Goal: Transaction & Acquisition: Purchase product/service

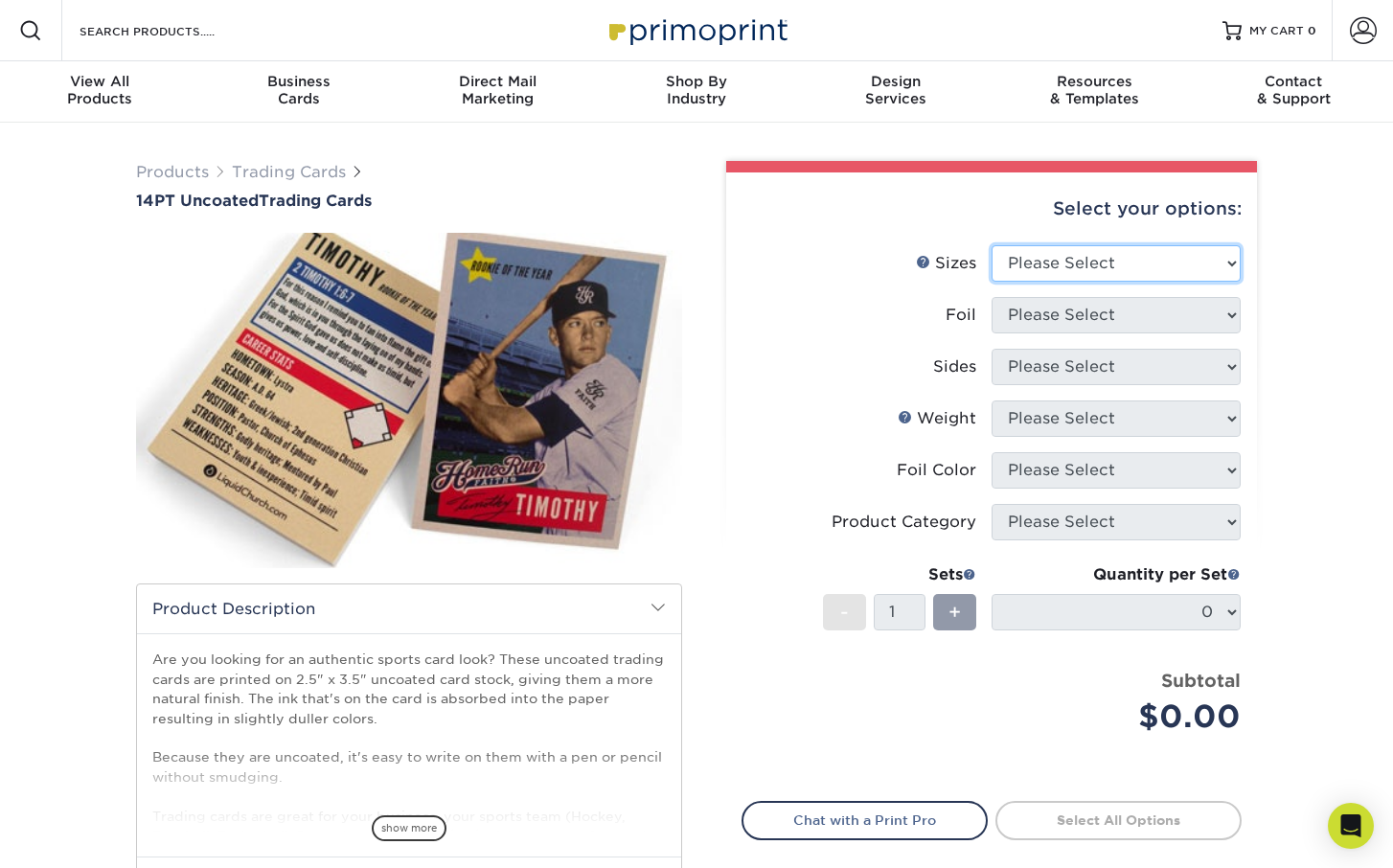
select select "2.50x3.50"
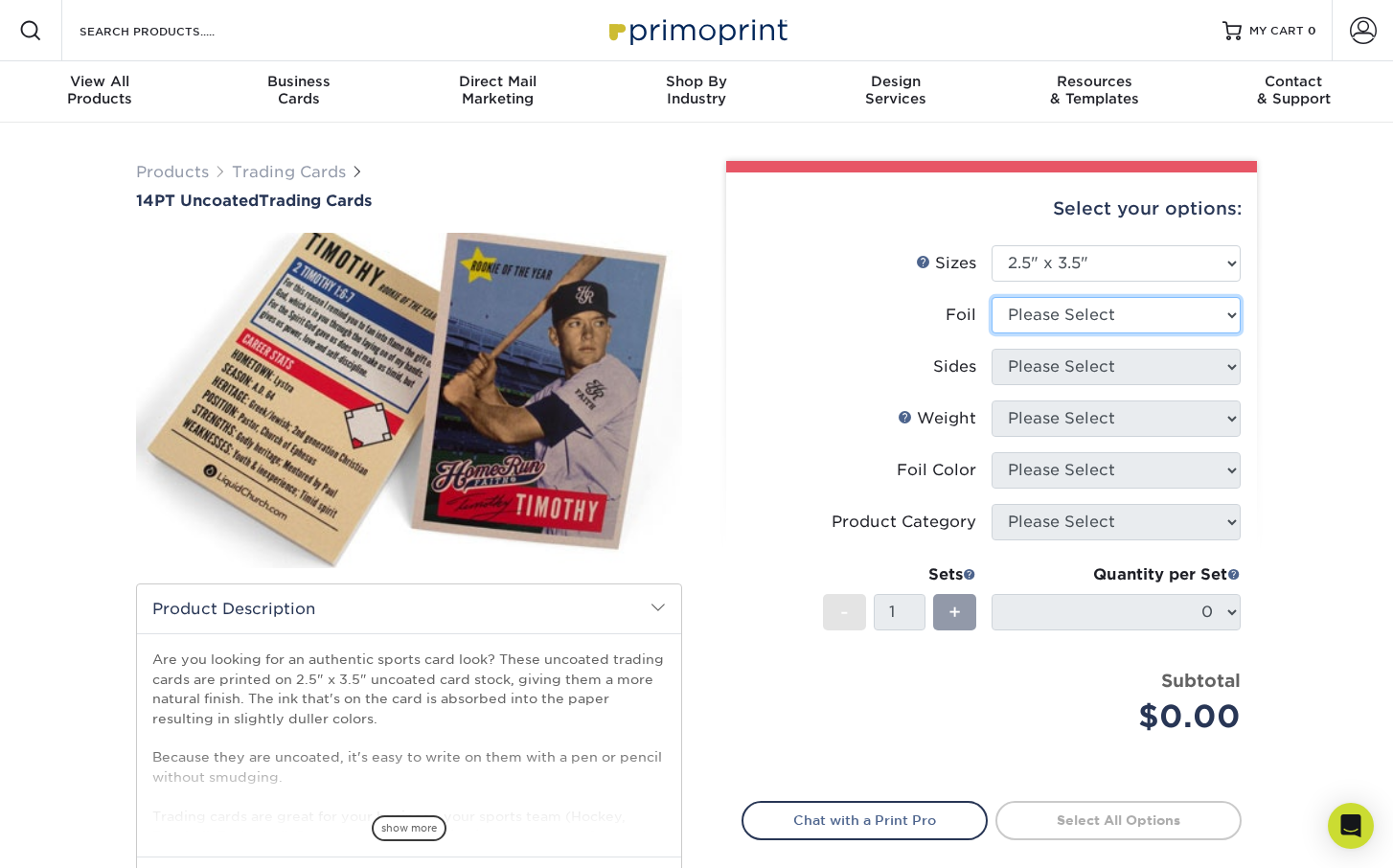
select select "0"
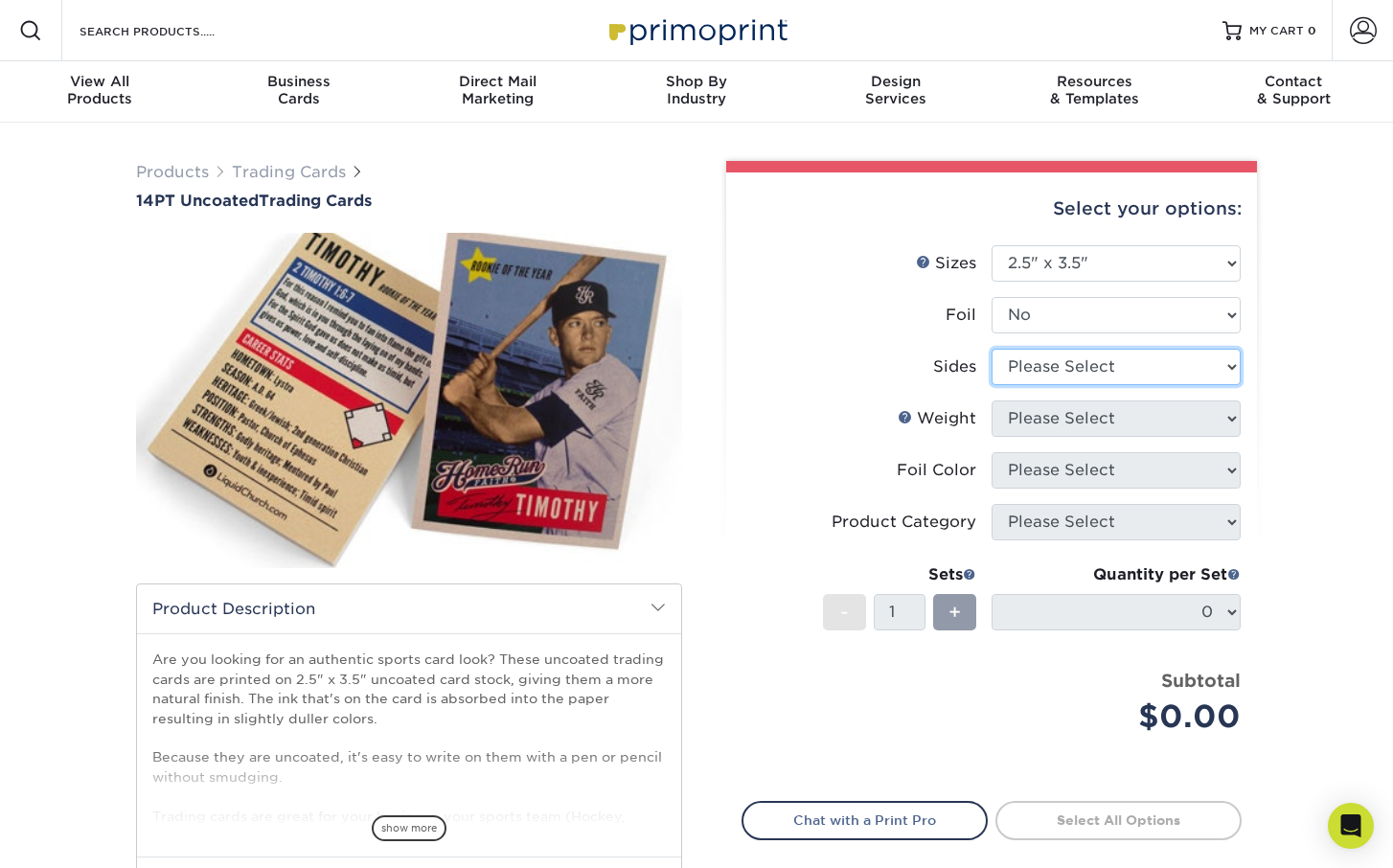
select select "32d3c223-f82c-492b-b915-ba065a00862f"
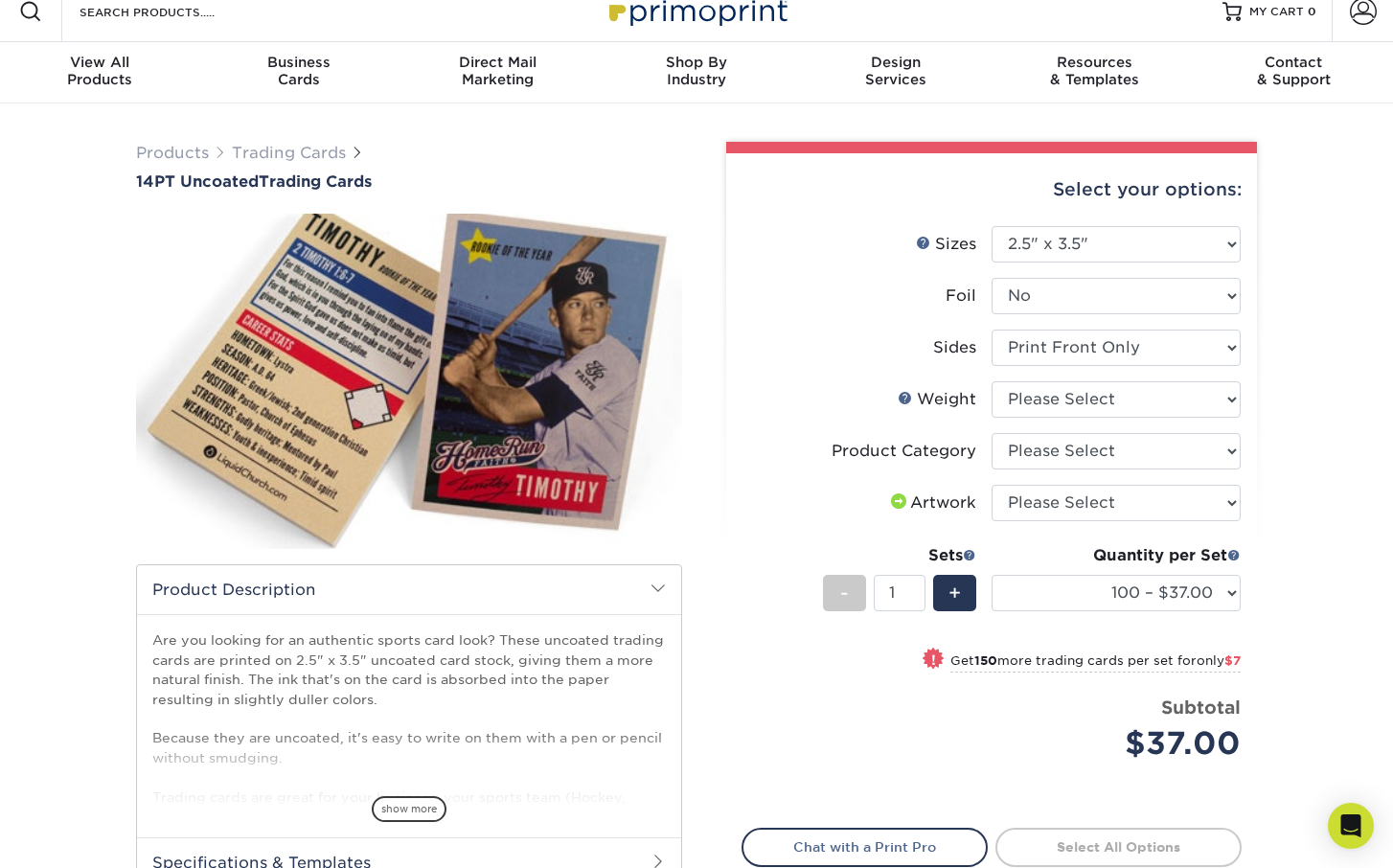
scroll to position [169, 0]
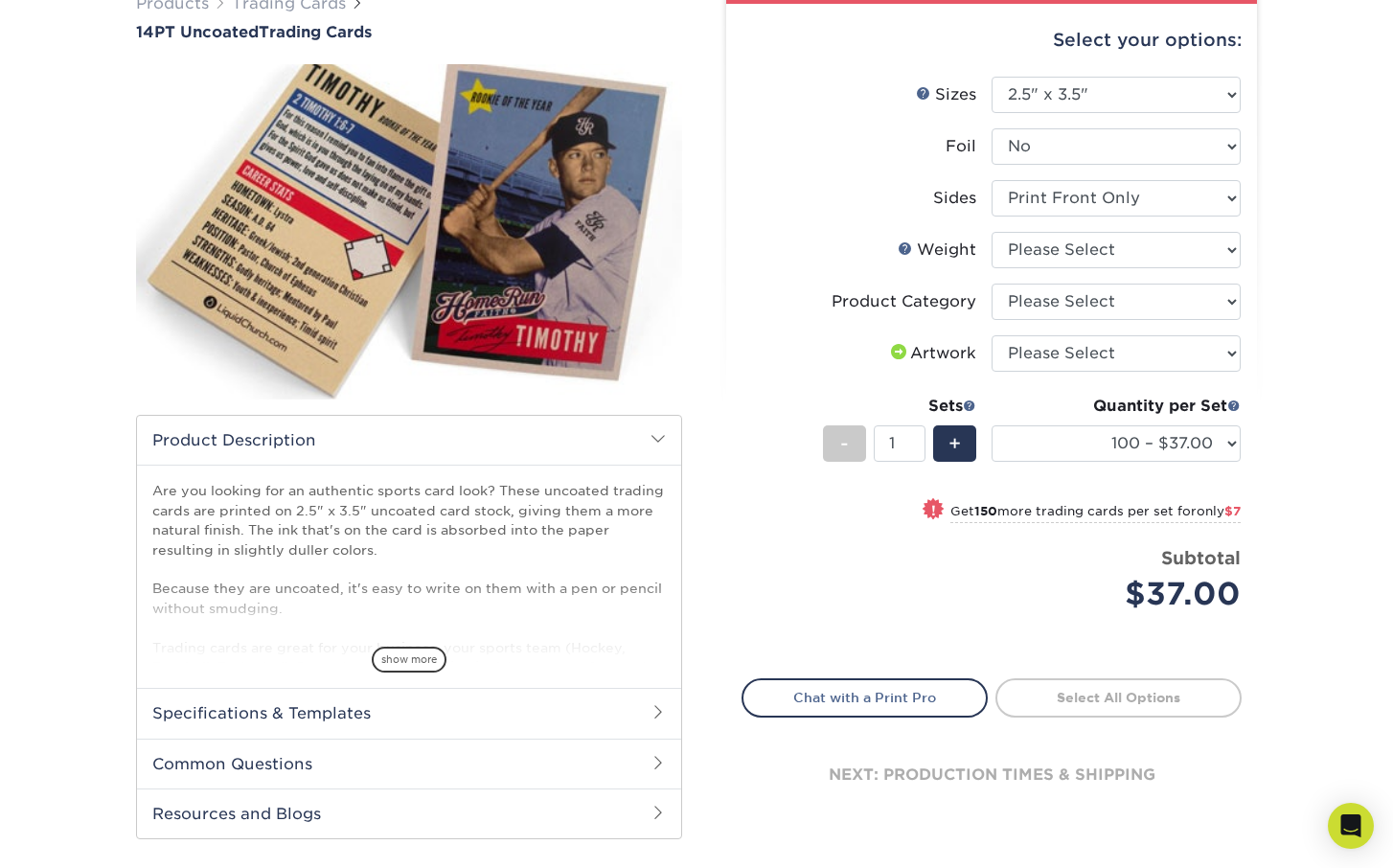
click at [408, 644] on div "show more" at bounding box center [409, 626] width 513 height 92
click at [412, 651] on span "show more" at bounding box center [409, 659] width 75 height 26
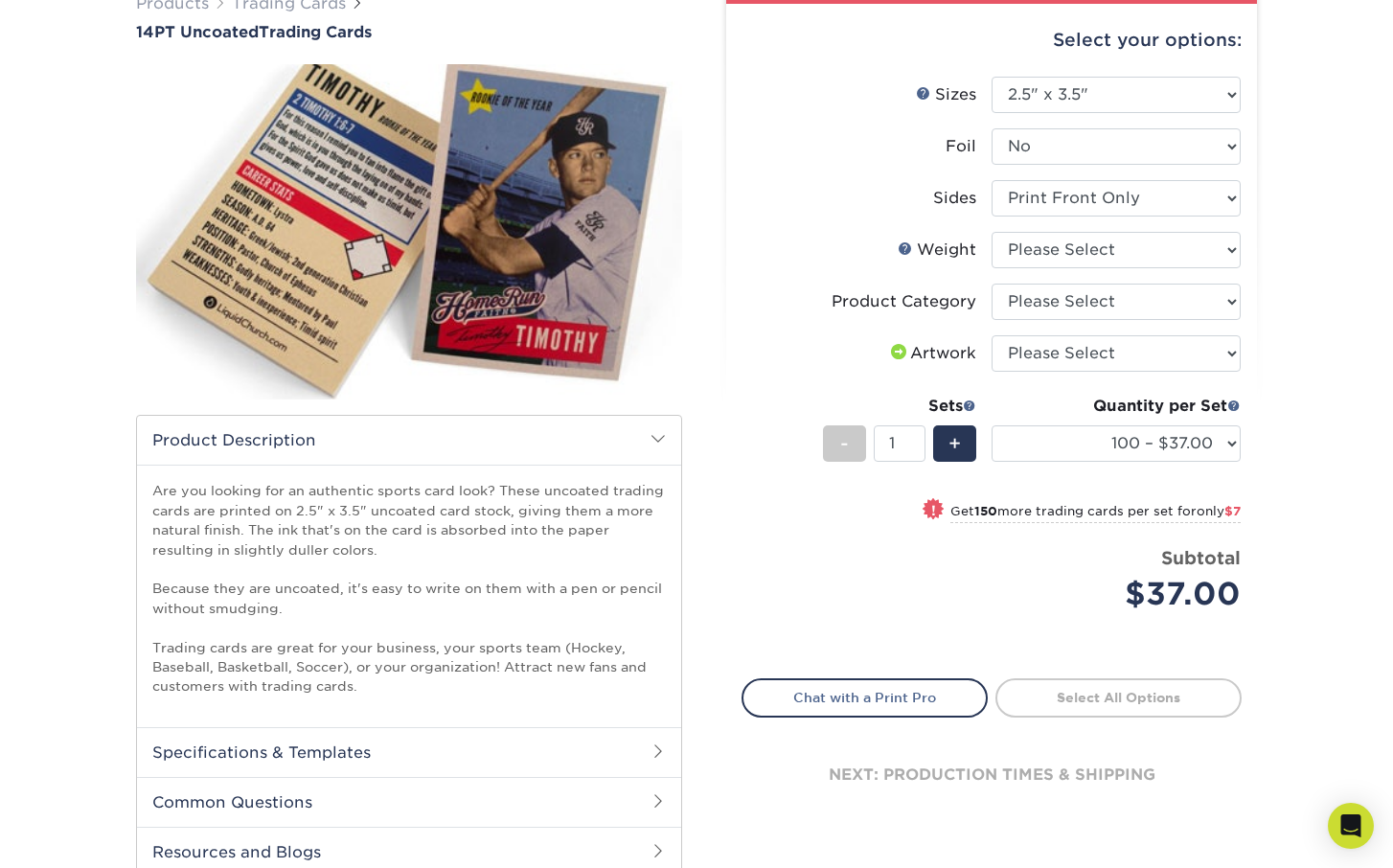
scroll to position [49, 0]
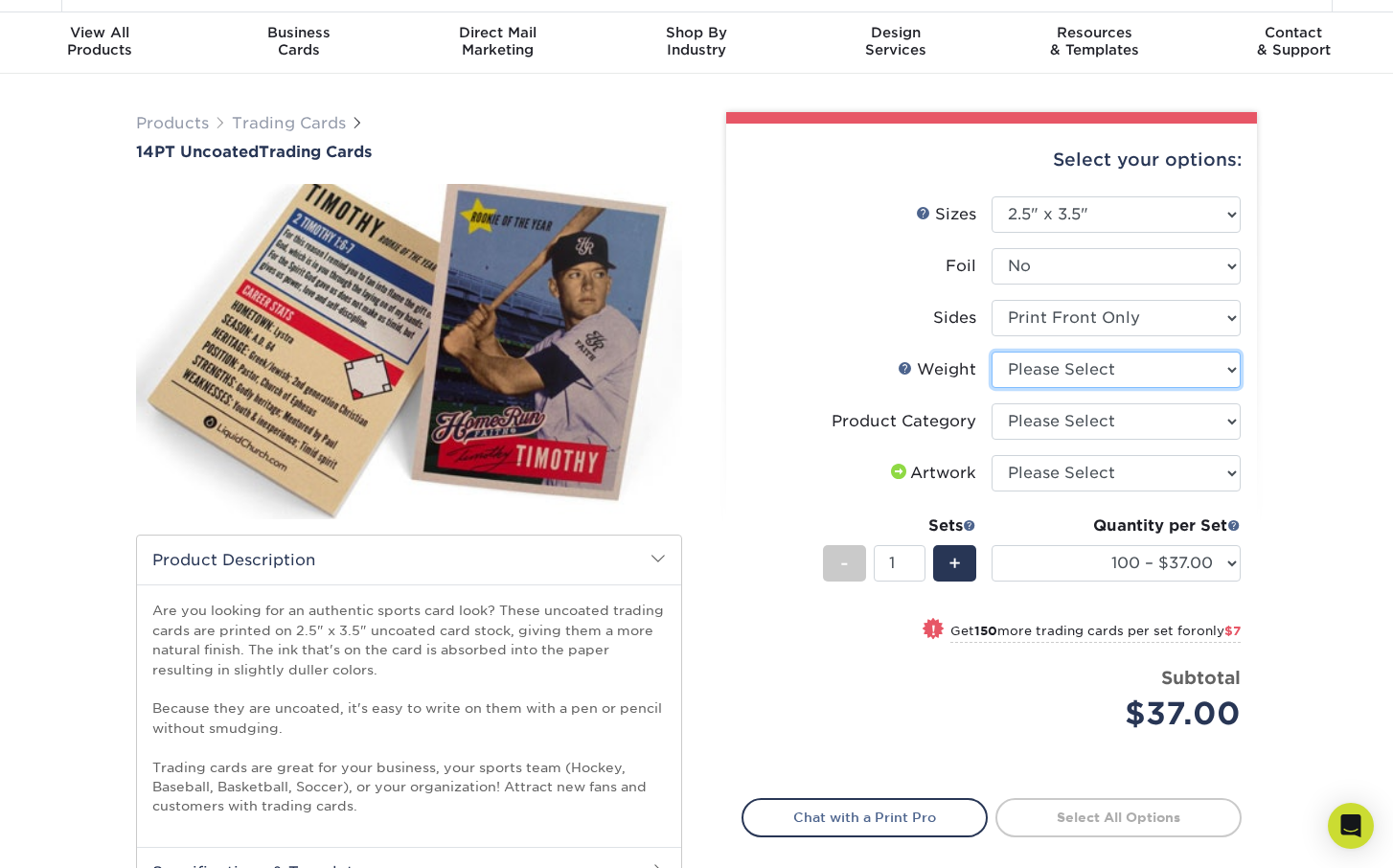
select select "14PT Uncoated"
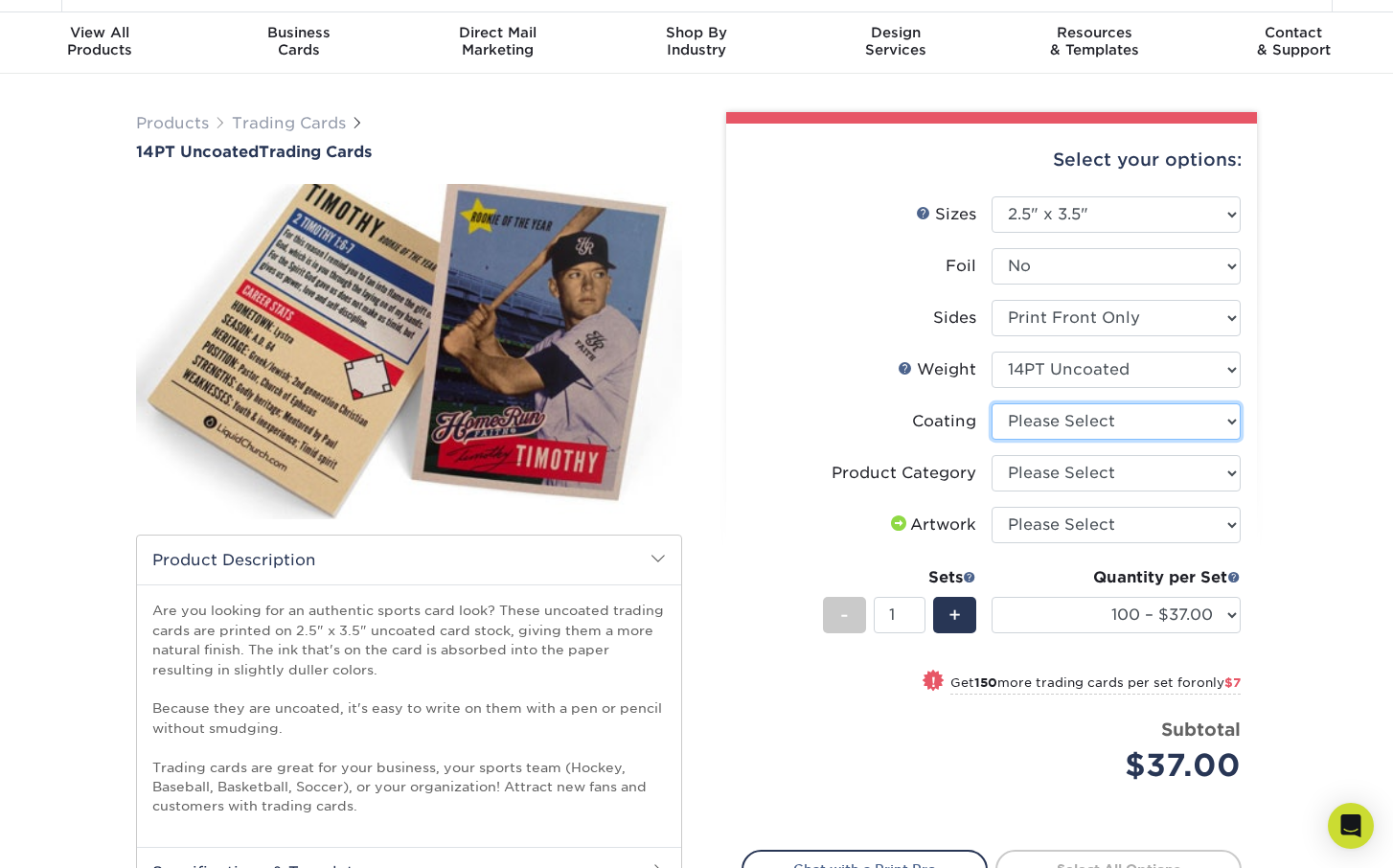
select select "3e7618de-abca-4bda-9f97-8b9129e913d8"
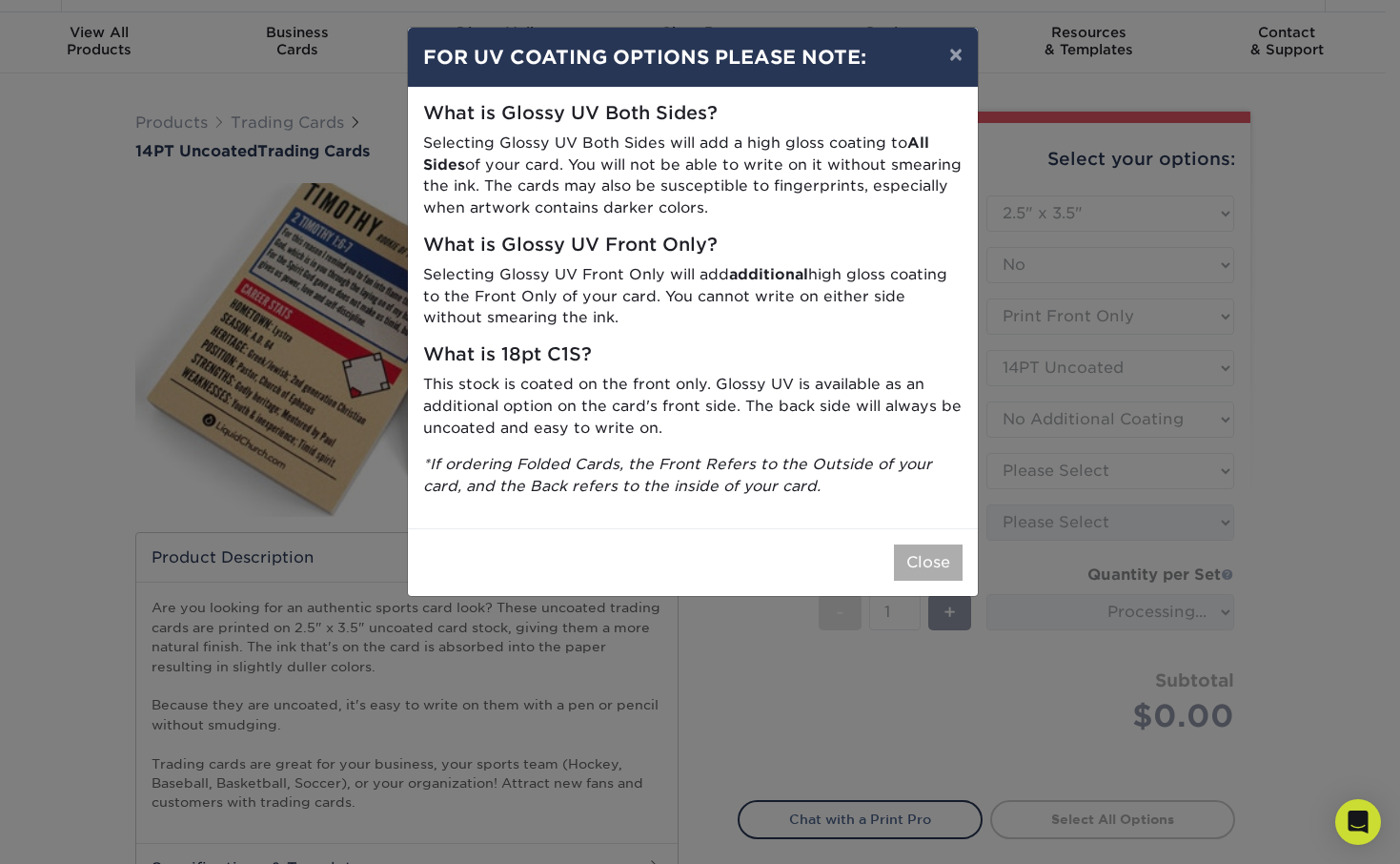
click at [924, 545] on button "Close" at bounding box center [928, 562] width 69 height 36
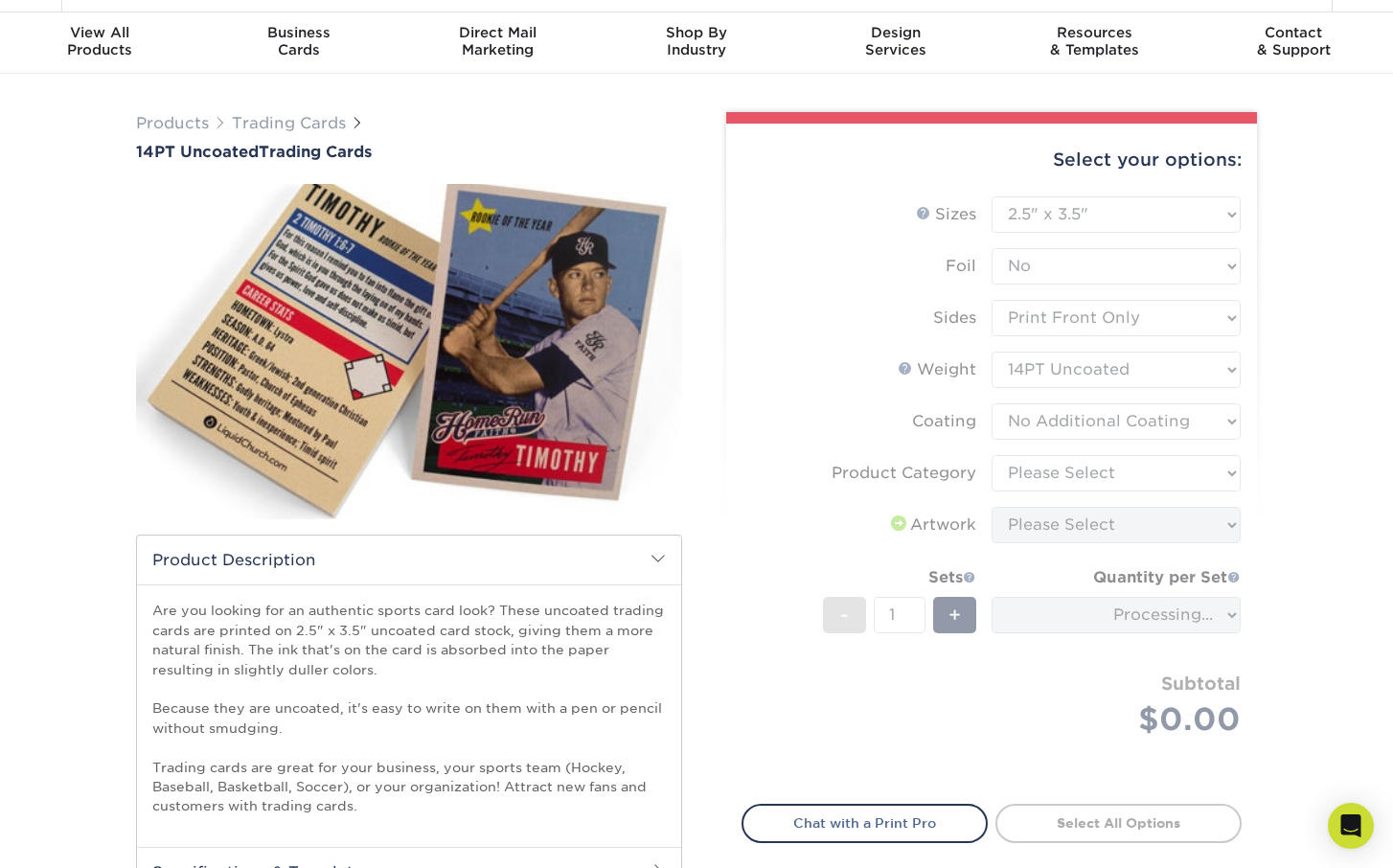
click at [1105, 481] on form "Sizes Help Sizes Please Select 2.5" x 3.5" Foil Please Select Yes No -" at bounding box center [991, 489] width 500 height 585
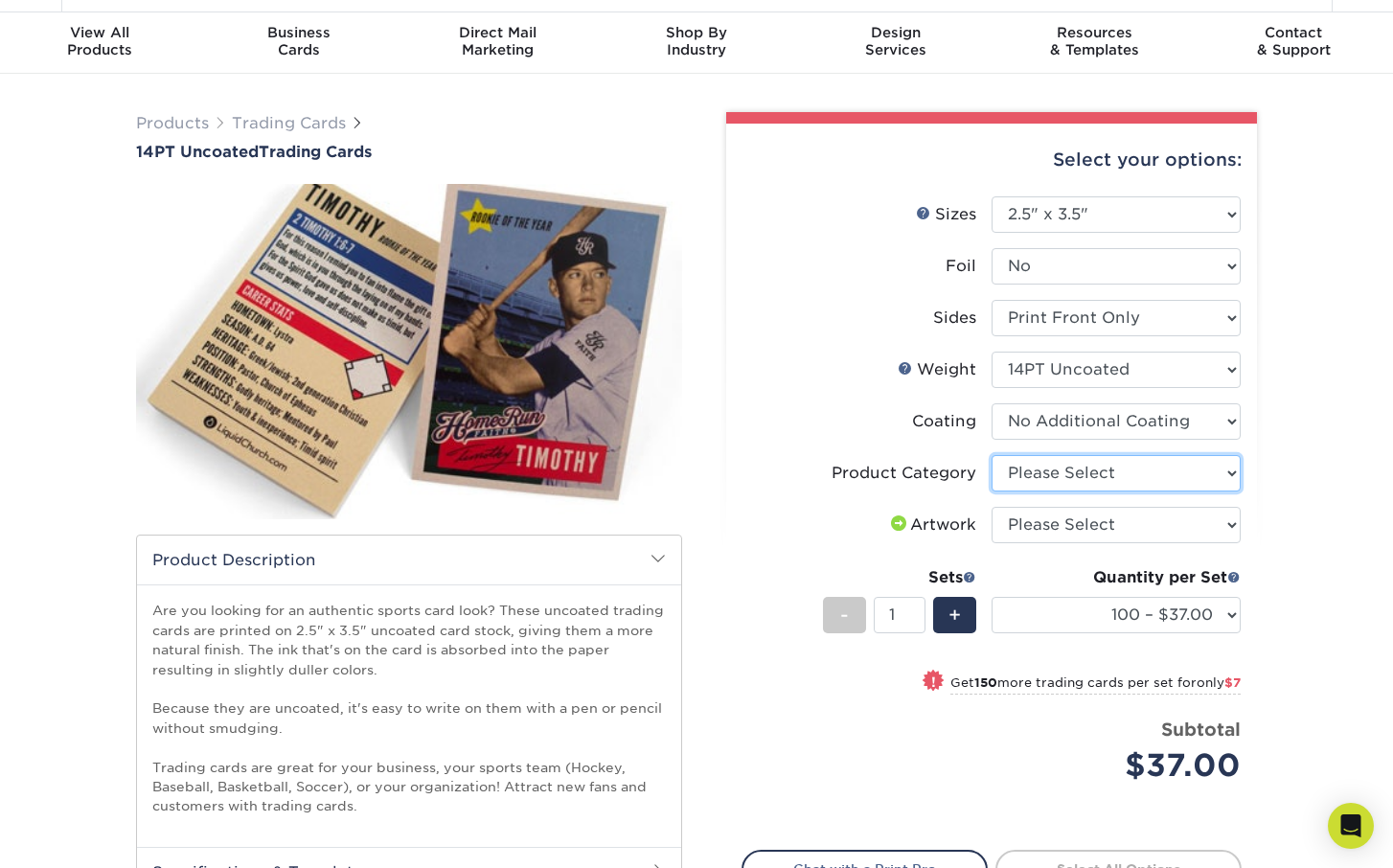
select select "c2f9bce9-36c2-409d-b101-c29d9d031e18"
select select "upload"
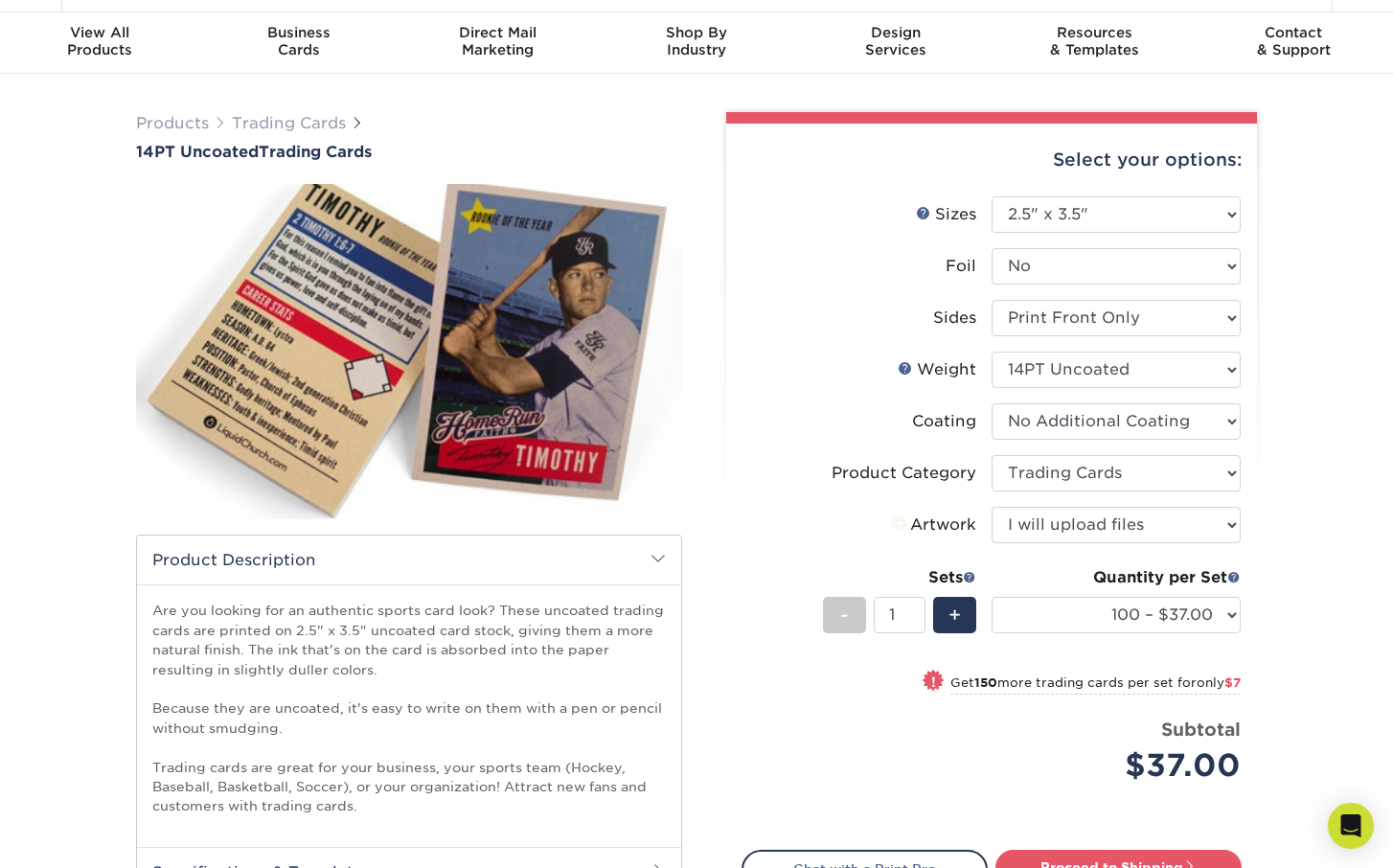
click at [818, 415] on label "Coating" at bounding box center [866, 420] width 249 height 36
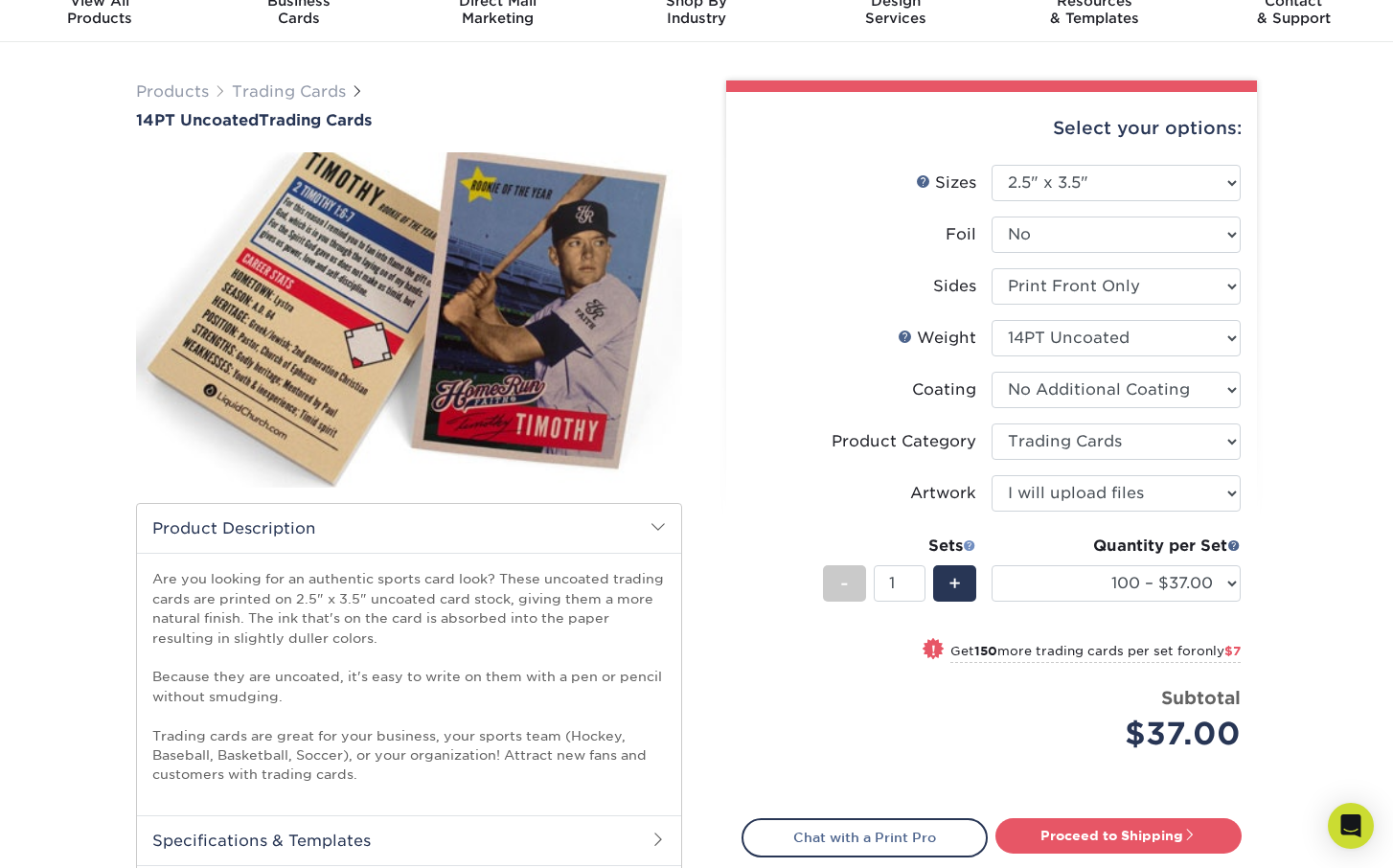
click at [968, 547] on span at bounding box center [970, 545] width 14 height 14
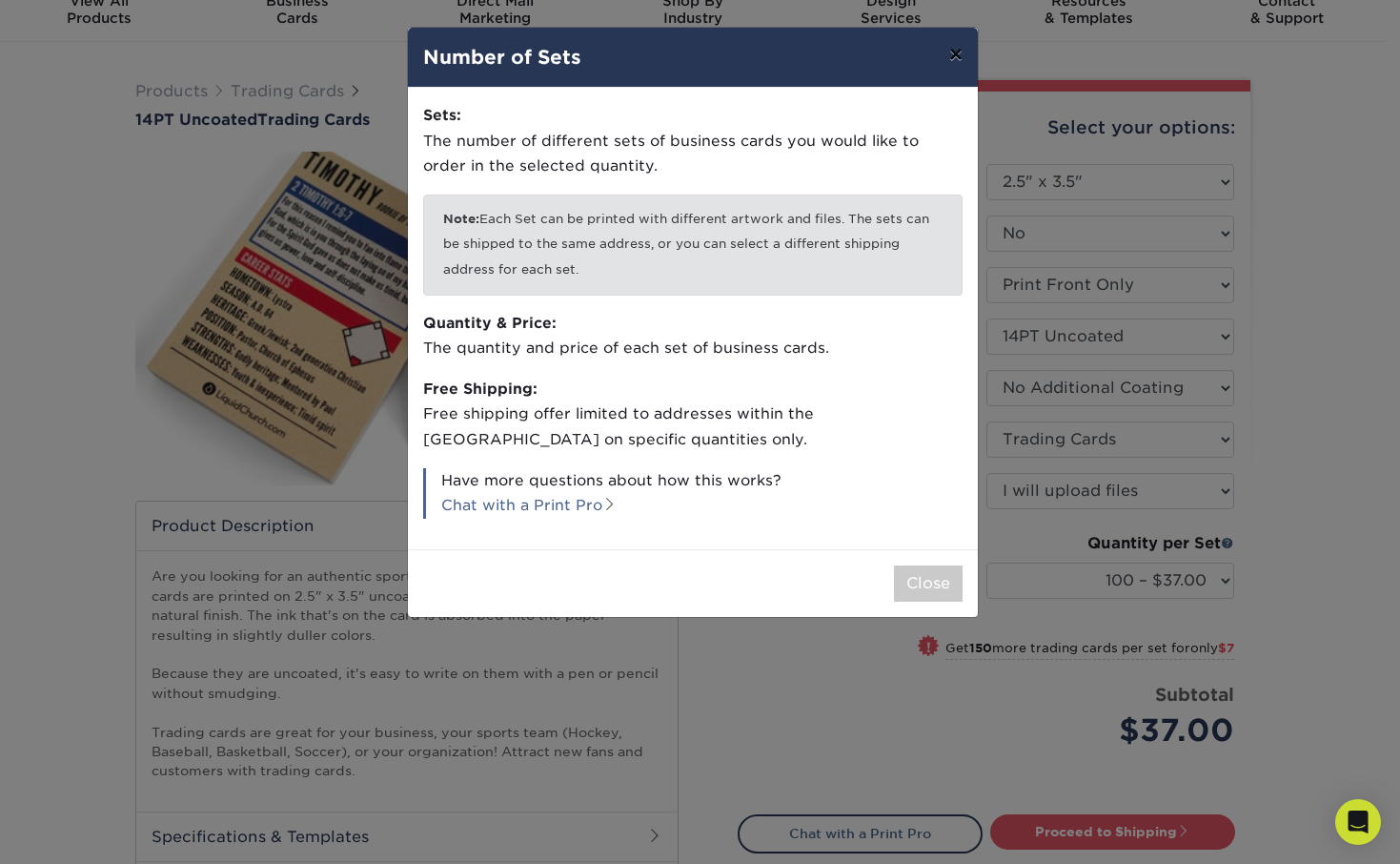
click at [950, 55] on button "×" at bounding box center [955, 53] width 44 height 53
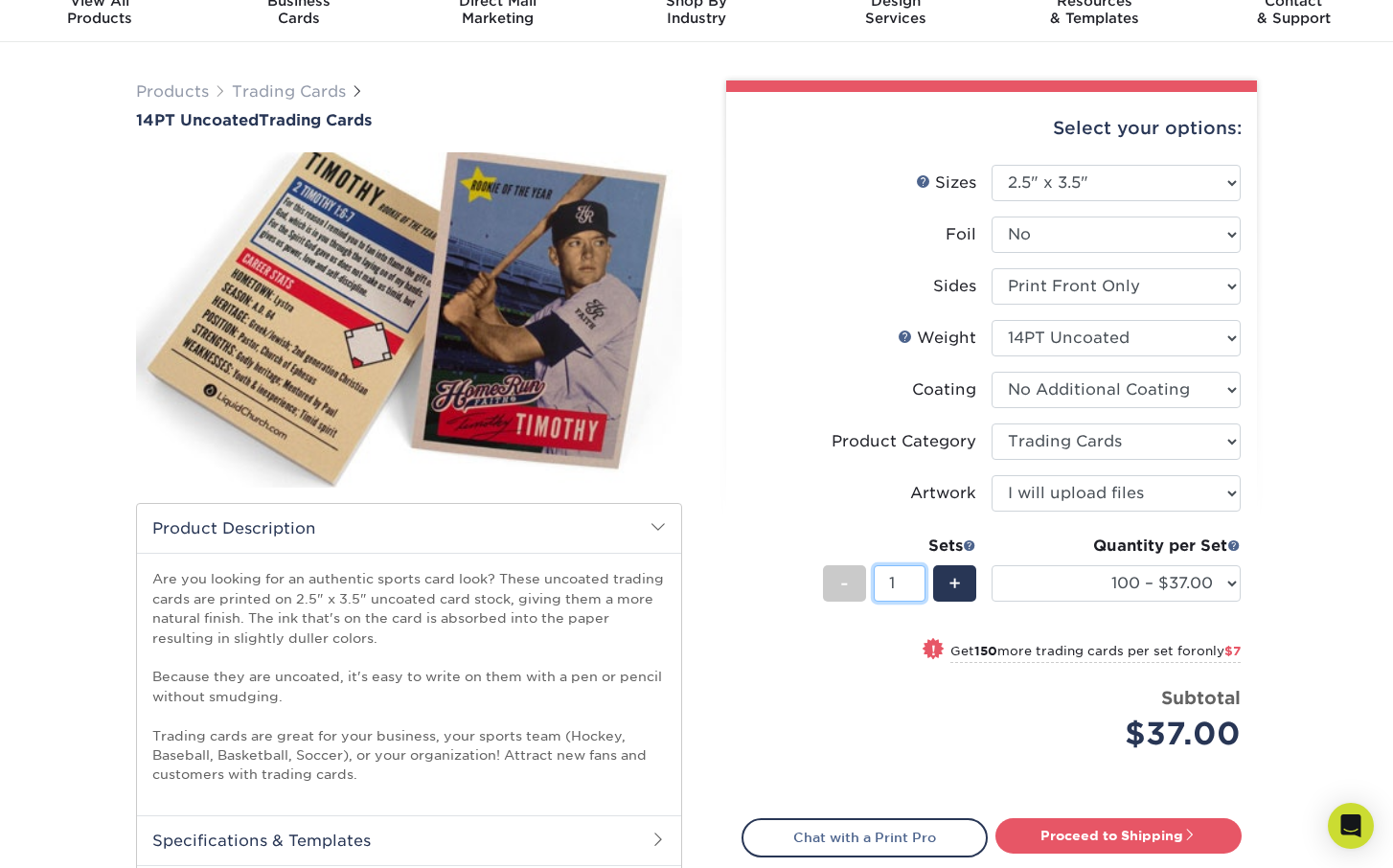
drag, startPoint x: 899, startPoint y: 575, endPoint x: 867, endPoint y: 582, distance: 32.8
click at [867, 582] on div "- 1 +" at bounding box center [898, 586] width 153 height 43
type input "50"
click at [883, 642] on div "! Get 150 more trading cards per set for only $7" at bounding box center [991, 661] width 498 height 46
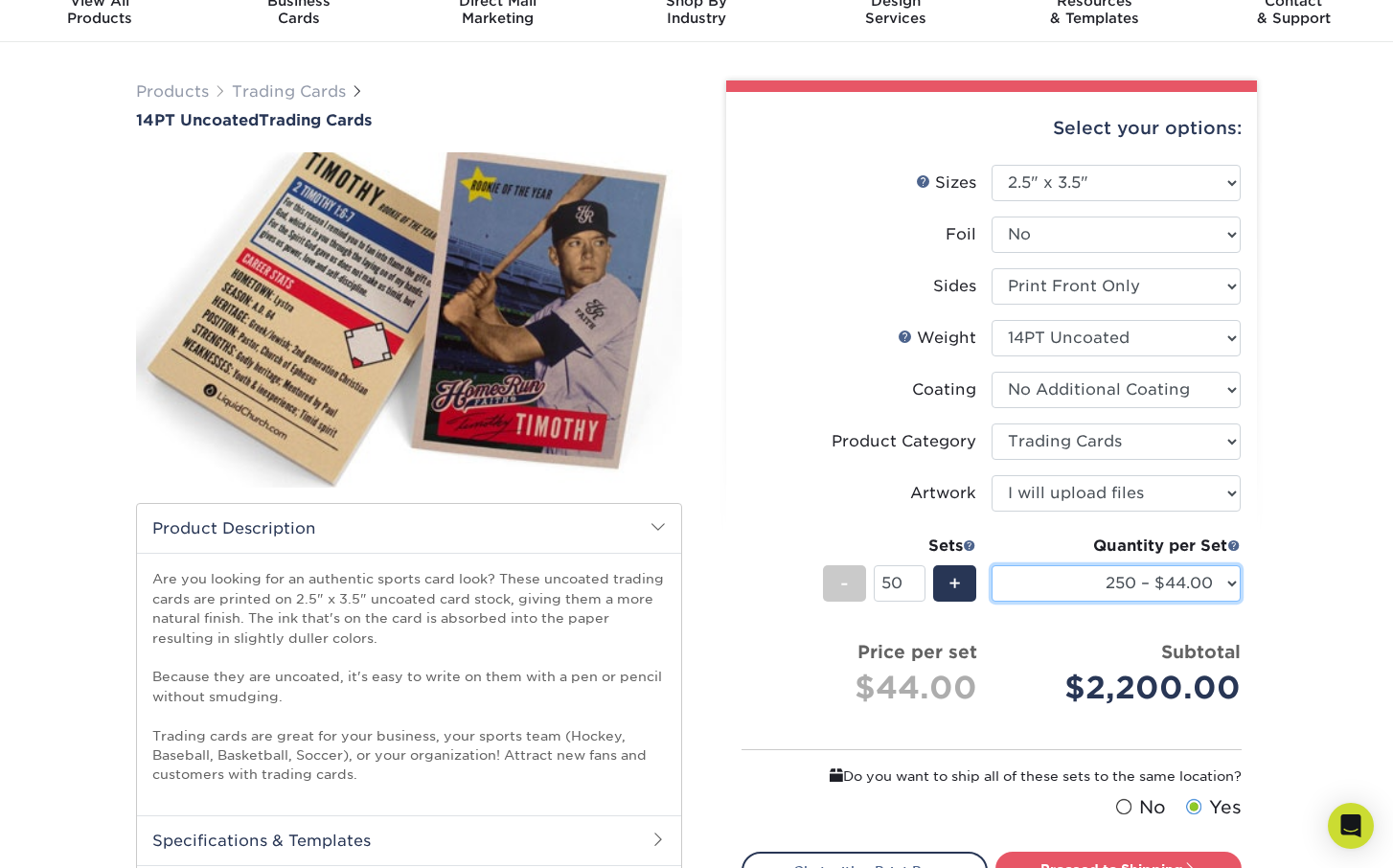
select select "100 – $37.00"
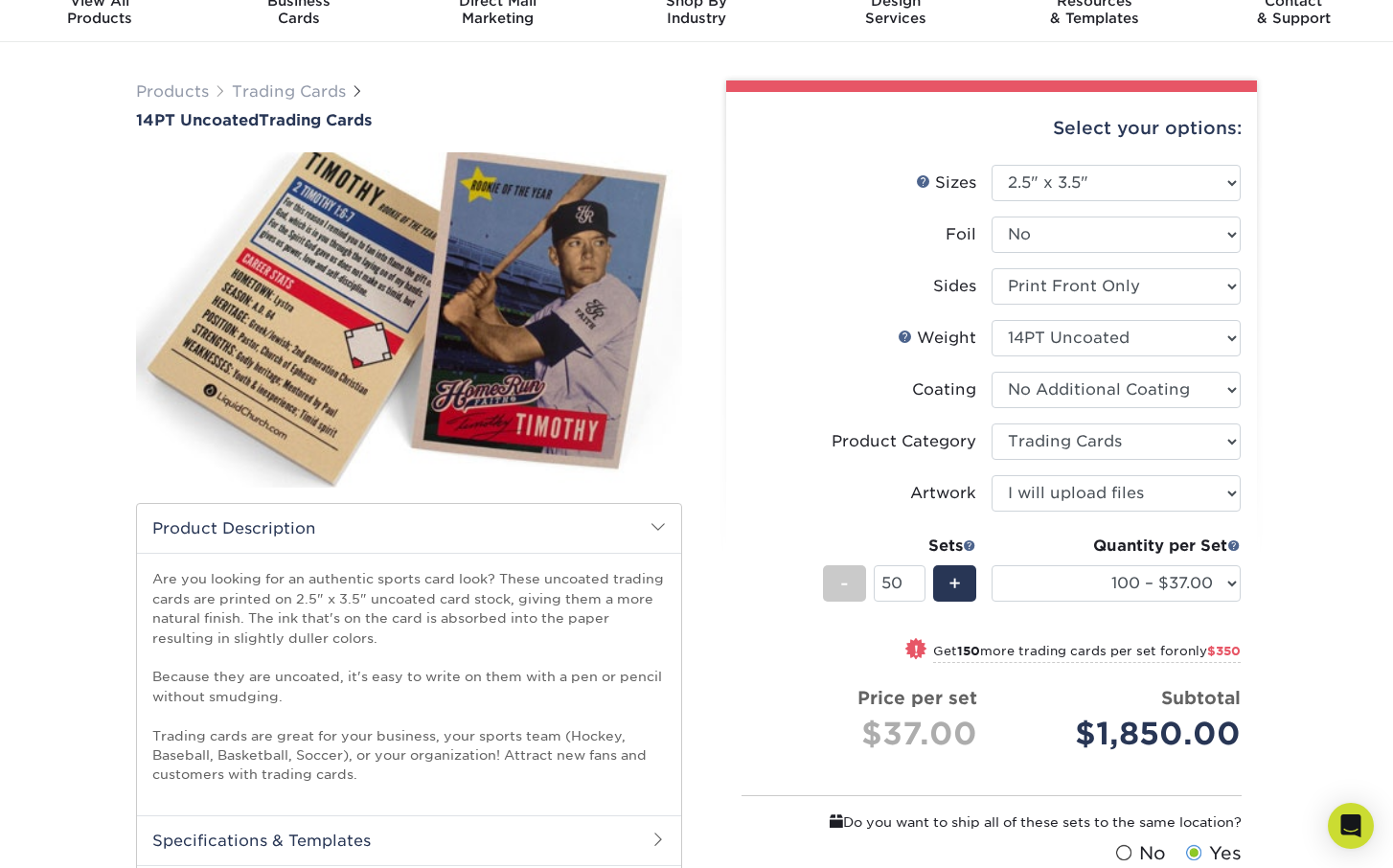
click at [1305, 618] on div "Products Trading Cards 14PT Uncoated Trading Cards show more Templates" at bounding box center [696, 580] width 1393 height 1078
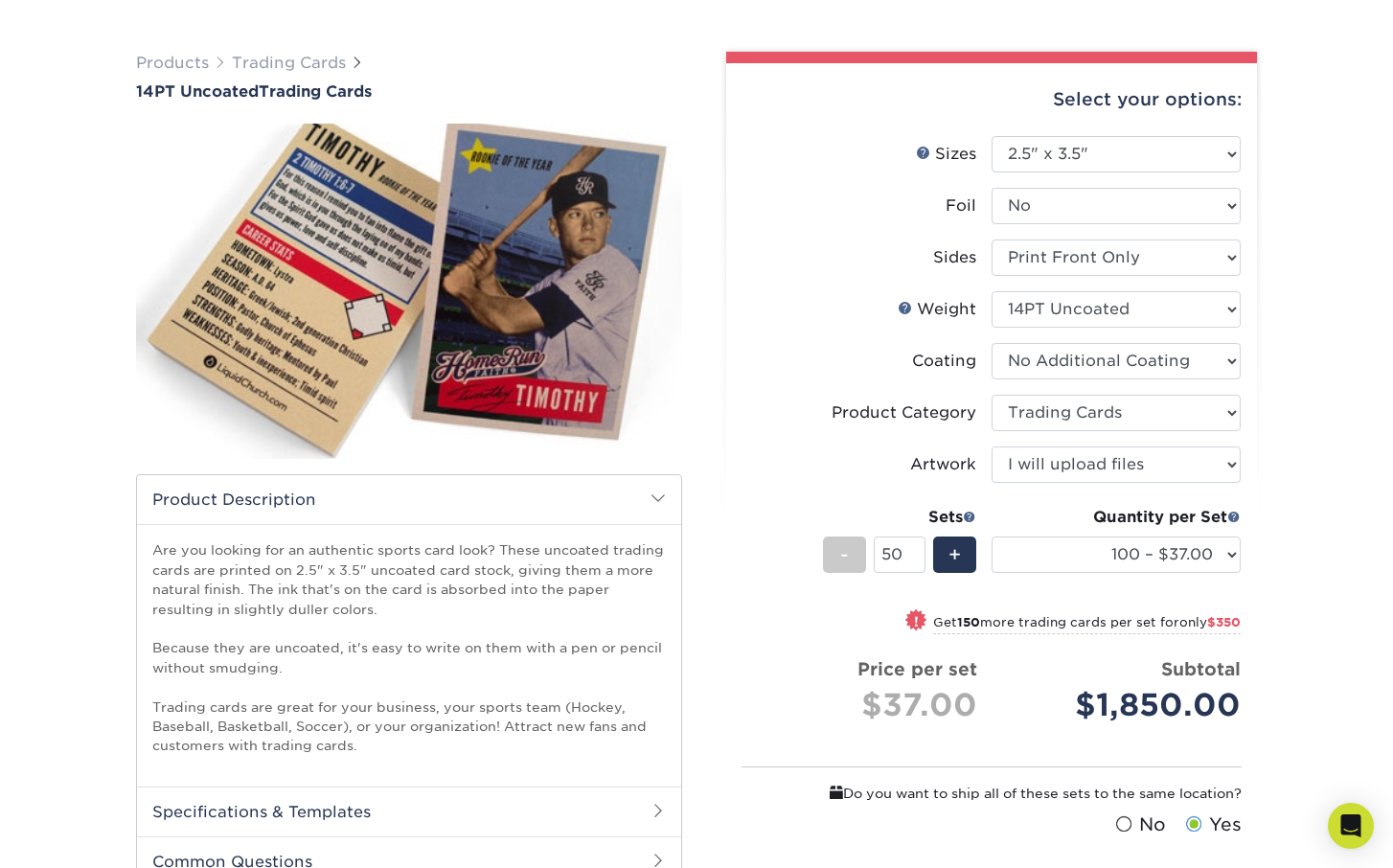
scroll to position [251, 0]
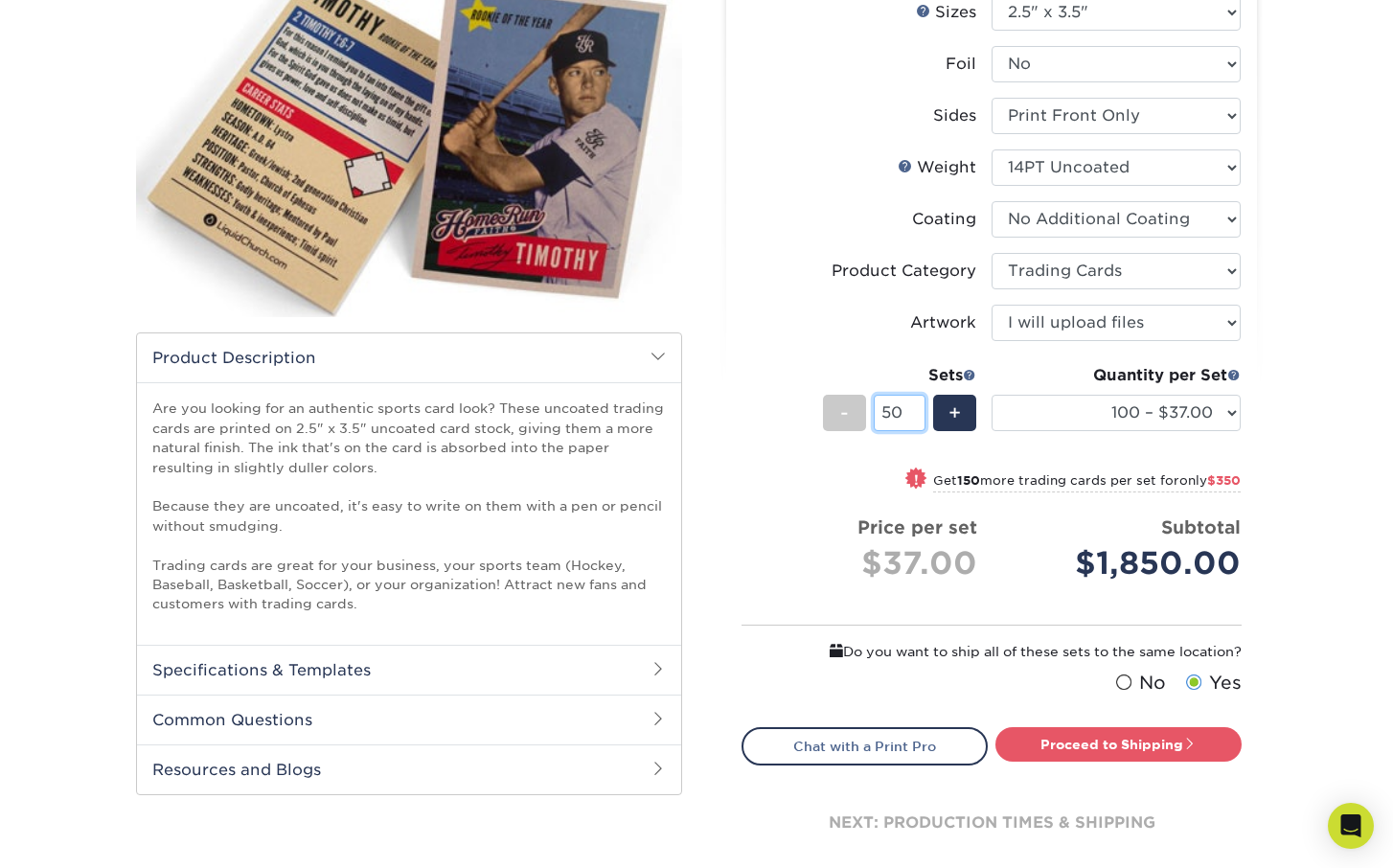
click at [917, 410] on input "50" at bounding box center [898, 413] width 51 height 36
